Goal: Task Accomplishment & Management: Manage account settings

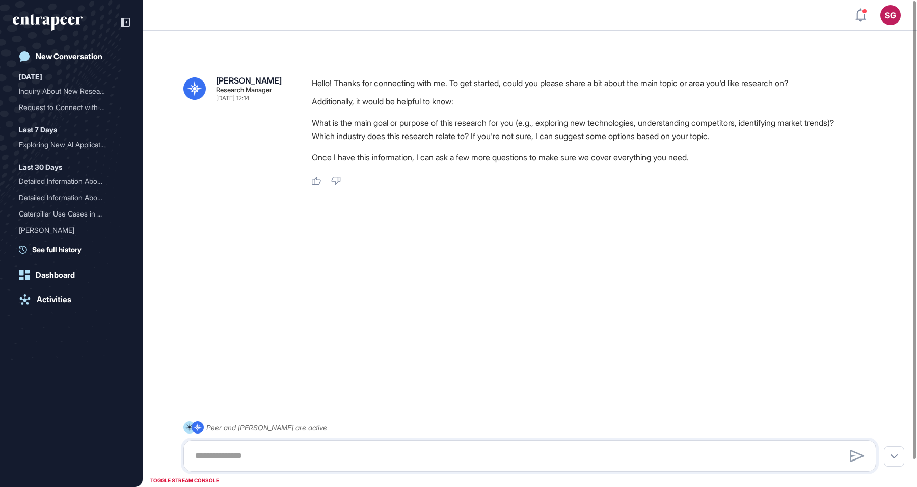
click at [243, 462] on textarea at bounding box center [529, 456] width 681 height 20
click at [60, 28] on icon "entrapeer-logo" at bounding box center [48, 22] width 70 height 16
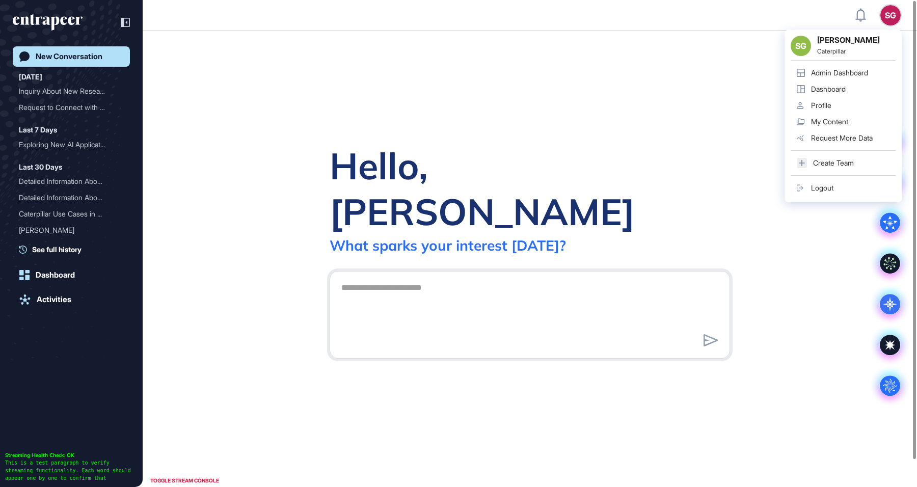
click at [837, 64] on div "SG Simay Gokalp Altin Caterpillar Admin Dashboard Dashboard Profile My Content …" at bounding box center [842, 116] width 117 height 173
click at [837, 77] on link "Admin Dashboard" at bounding box center [842, 73] width 105 height 16
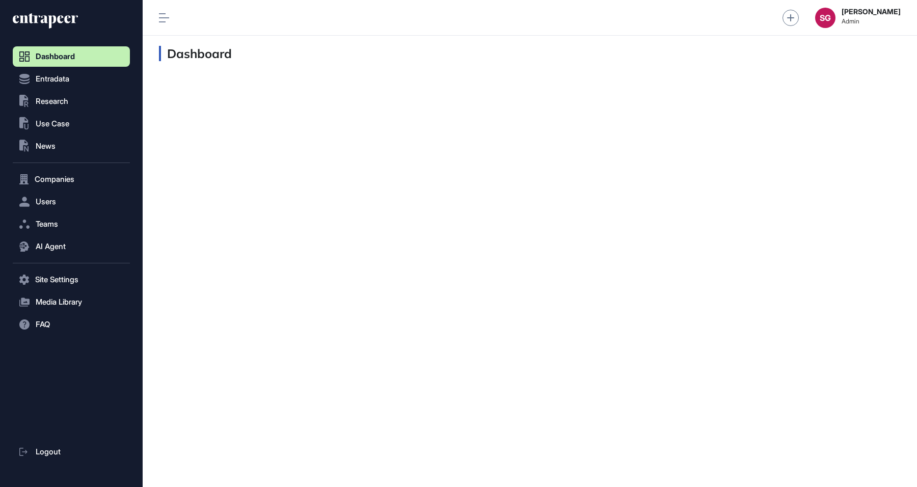
scroll to position [1, 1]
click at [55, 201] on span "Users" at bounding box center [46, 202] width 20 height 8
click at [56, 219] on span "User List" at bounding box center [47, 223] width 29 height 8
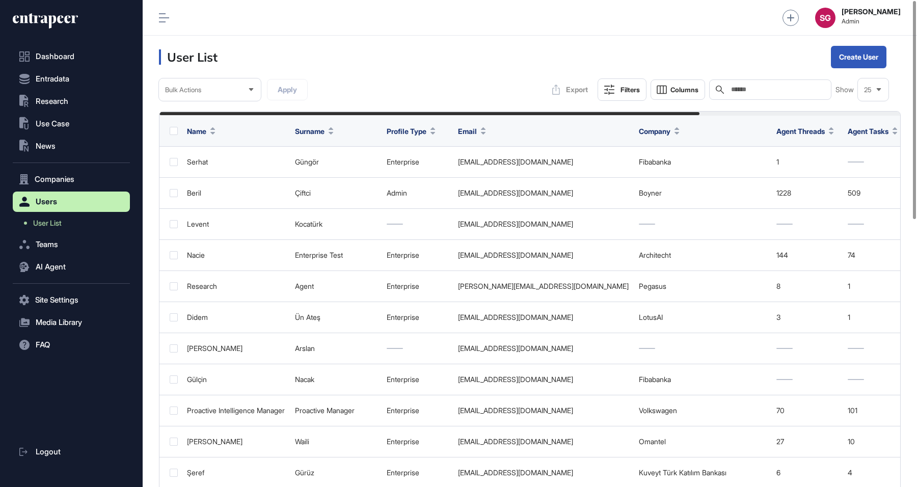
scroll to position [487, 774]
click at [778, 92] on input "text" at bounding box center [777, 90] width 95 height 8
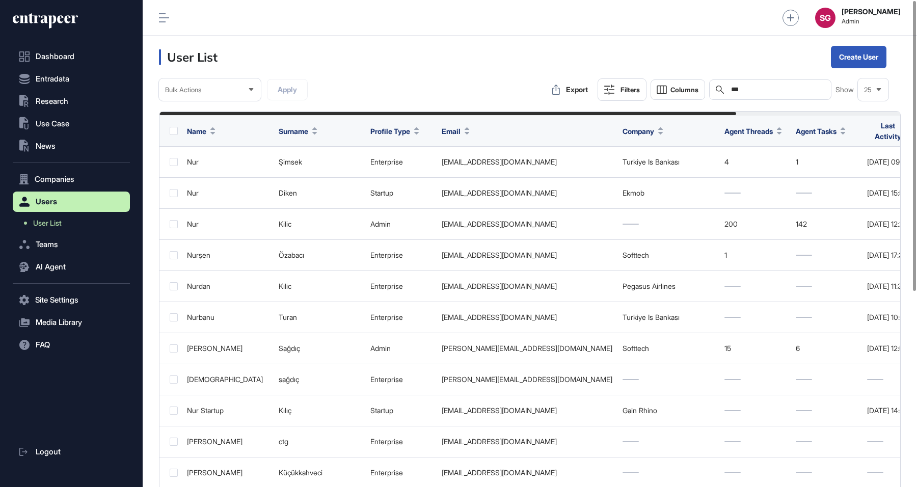
scroll to position [487, 774]
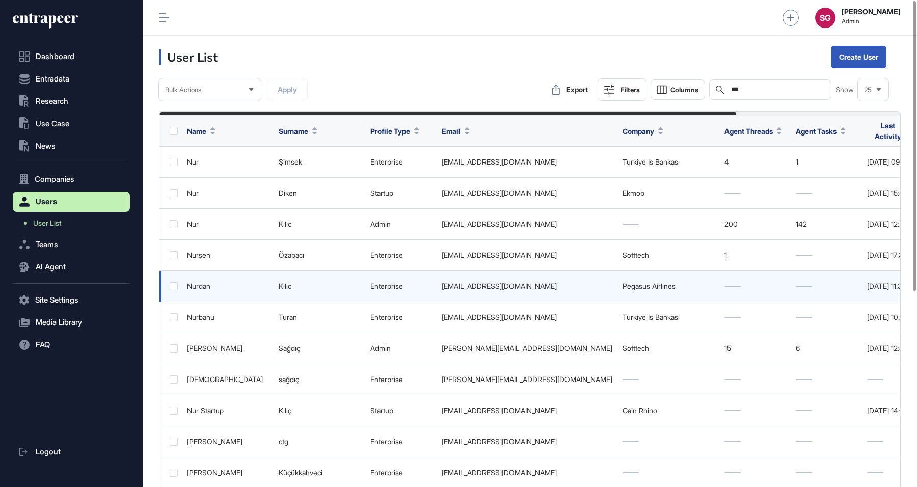
type input "***"
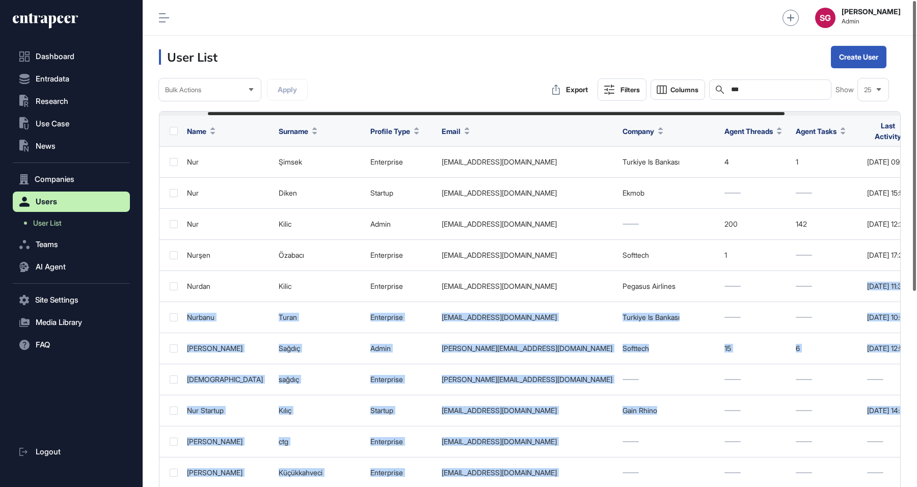
drag, startPoint x: 811, startPoint y: 283, endPoint x: 914, endPoint y: 283, distance: 102.9
click at [914, 283] on div "Admin Dashboard Dashboard Profile My Content Request More Data SG Simay Gokalp …" at bounding box center [530, 243] width 774 height 487
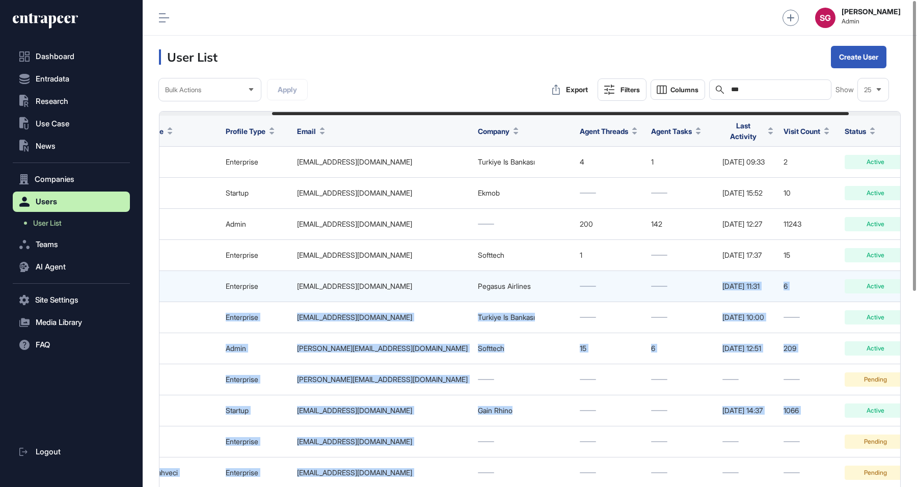
click at [834, 284] on div "6" at bounding box center [808, 286] width 51 height 8
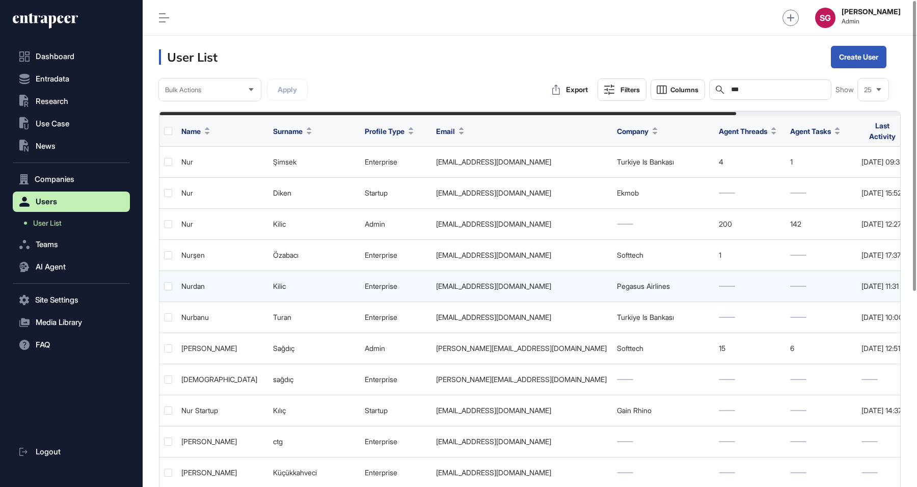
scroll to position [0, 0]
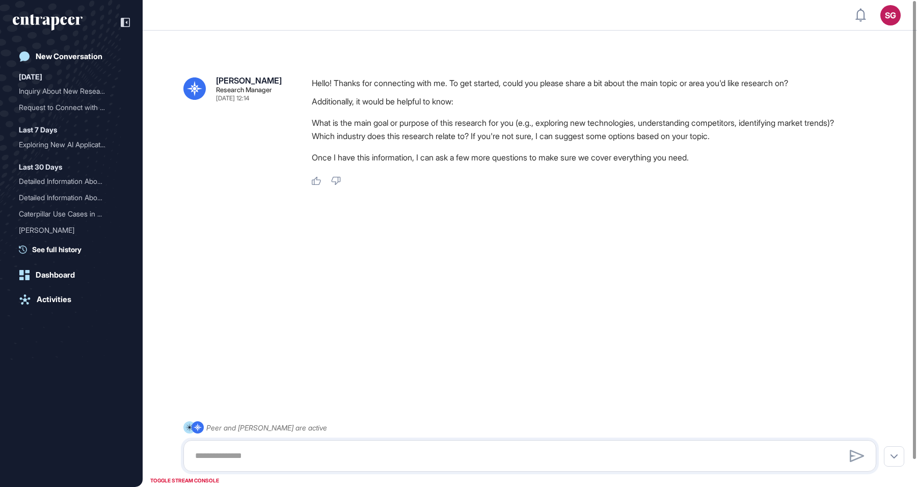
click at [375, 454] on textarea at bounding box center [529, 456] width 681 height 20
type textarea "**********"
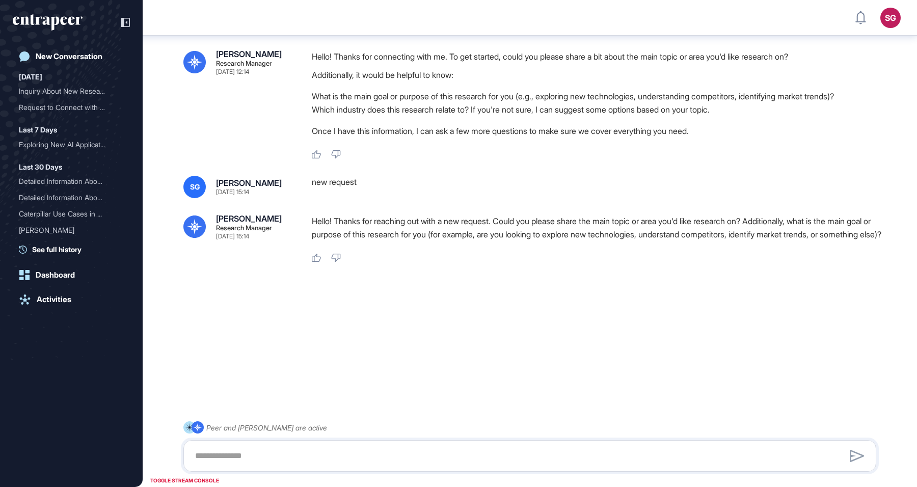
scroll to position [33, 0]
